Goal: Navigation & Orientation: Find specific page/section

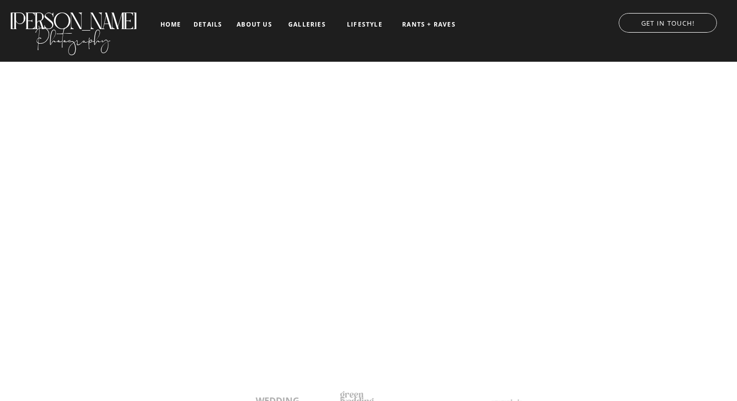
click at [256, 23] on nav "about us" at bounding box center [255, 24] width 42 height 7
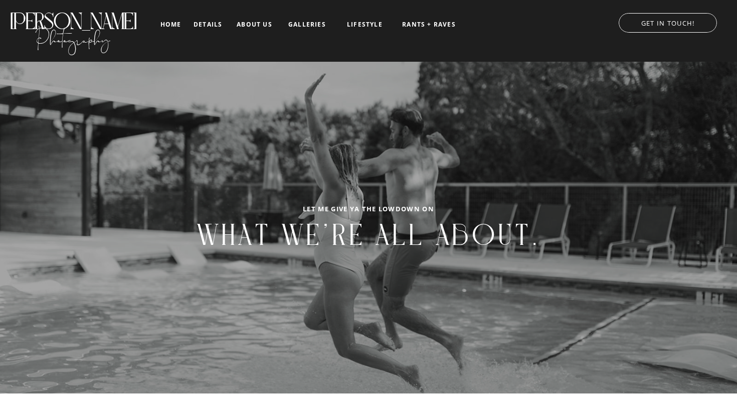
click at [439, 21] on nav "RANTS + RAVES" at bounding box center [429, 24] width 56 height 7
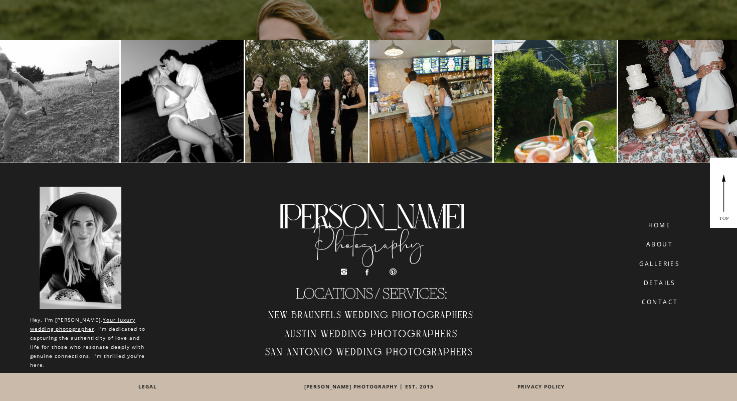
scroll to position [2451, 0]
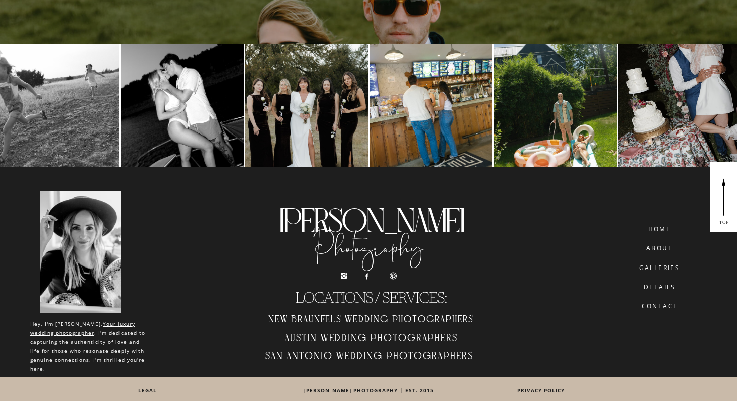
click at [668, 287] on nav "details" at bounding box center [660, 286] width 56 height 6
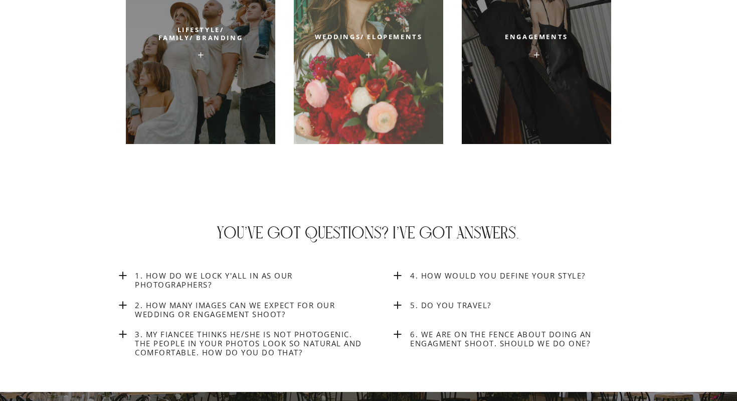
click at [382, 99] on div at bounding box center [368, 42] width 149 height 203
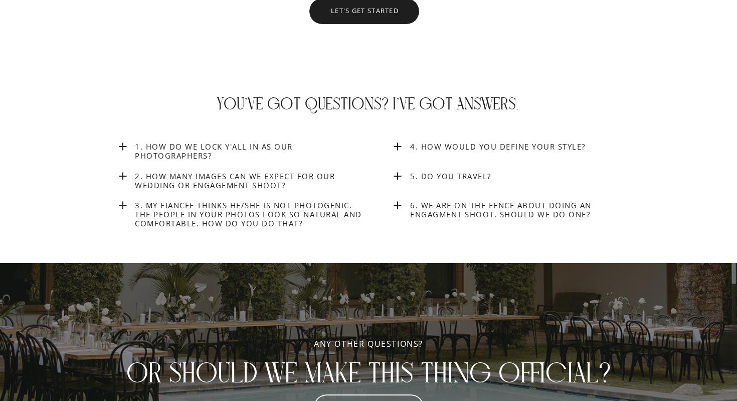
scroll to position [3949, 0]
